Goal: Transaction & Acquisition: Purchase product/service

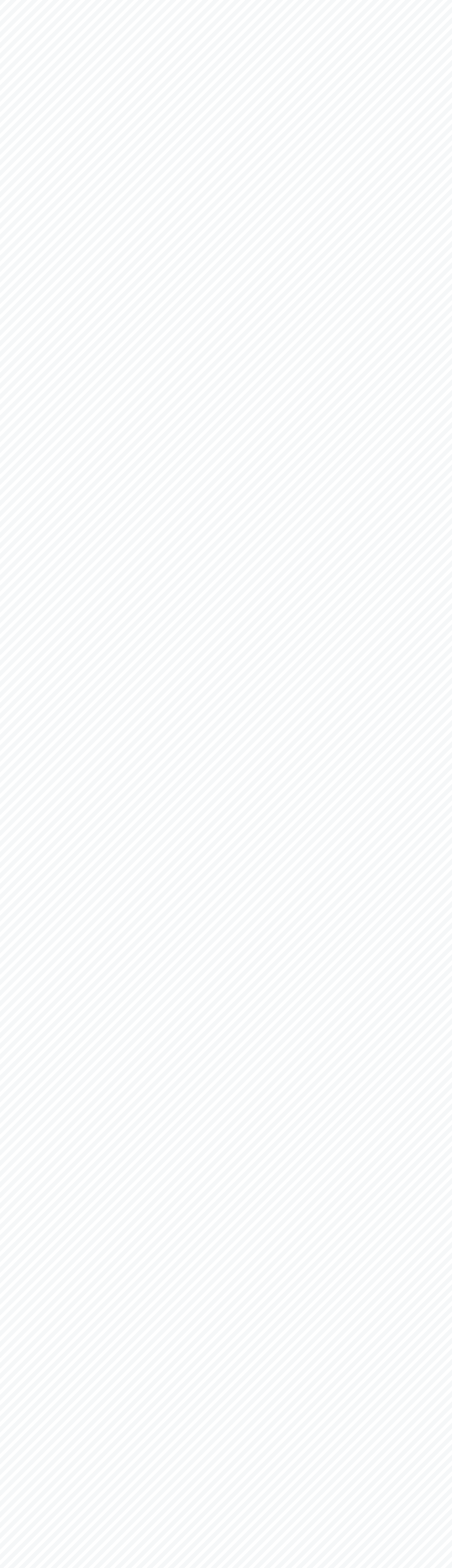
click at [375, 0] on html at bounding box center [226, 0] width 452 height 0
click at [440, 0] on html at bounding box center [226, 0] width 452 height 0
click at [55, 0] on html at bounding box center [226, 0] width 452 height 0
click at [29, 0] on html at bounding box center [226, 0] width 452 height 0
